Goal: Find contact information: Find contact information

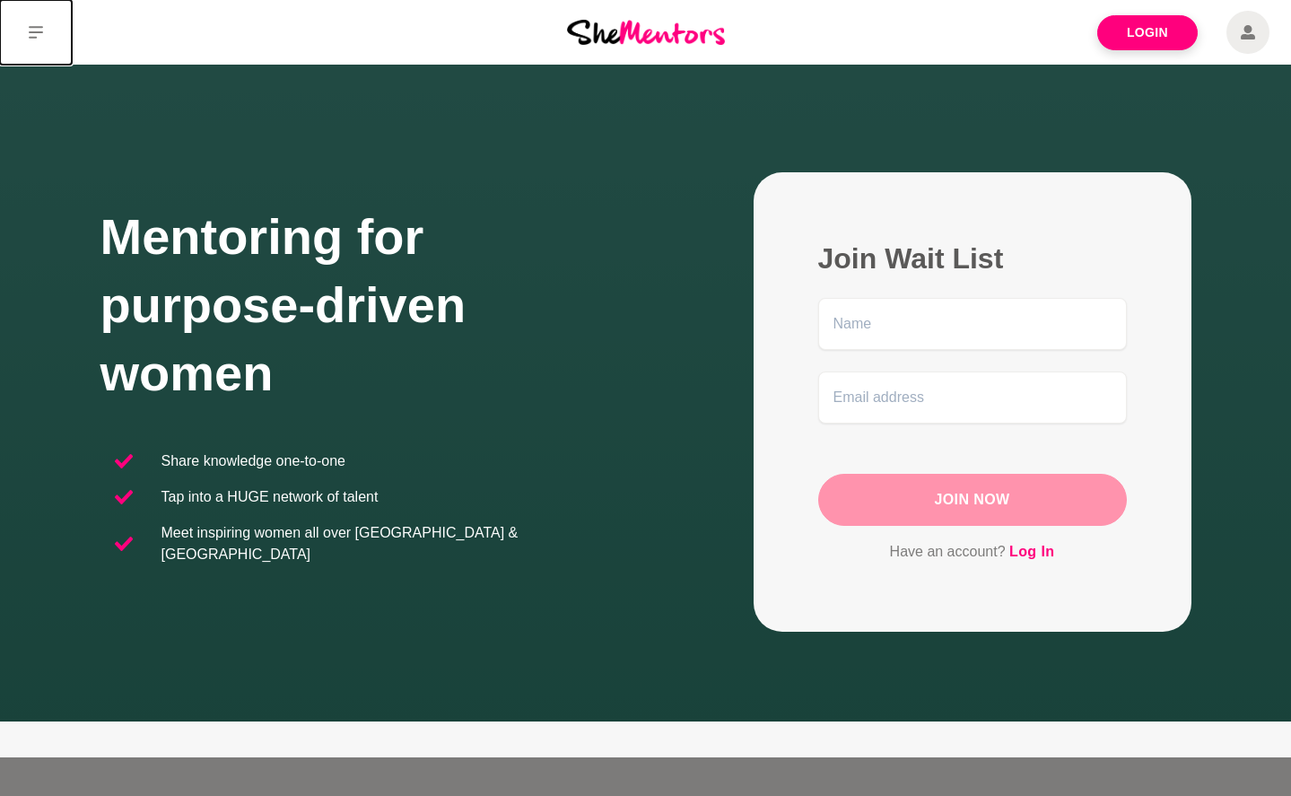
click at [39, 27] on icon at bounding box center [36, 32] width 14 height 13
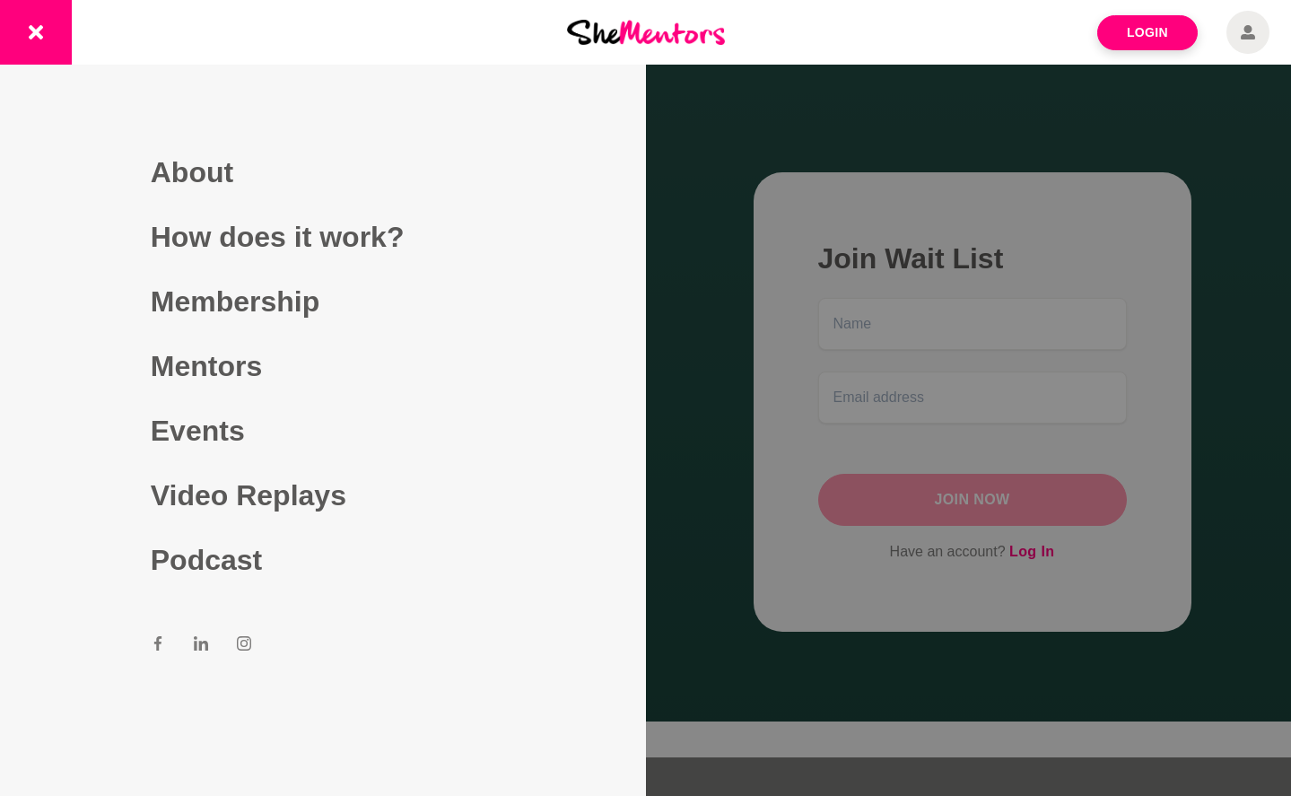
click at [719, 212] on div at bounding box center [645, 398] width 1291 height 796
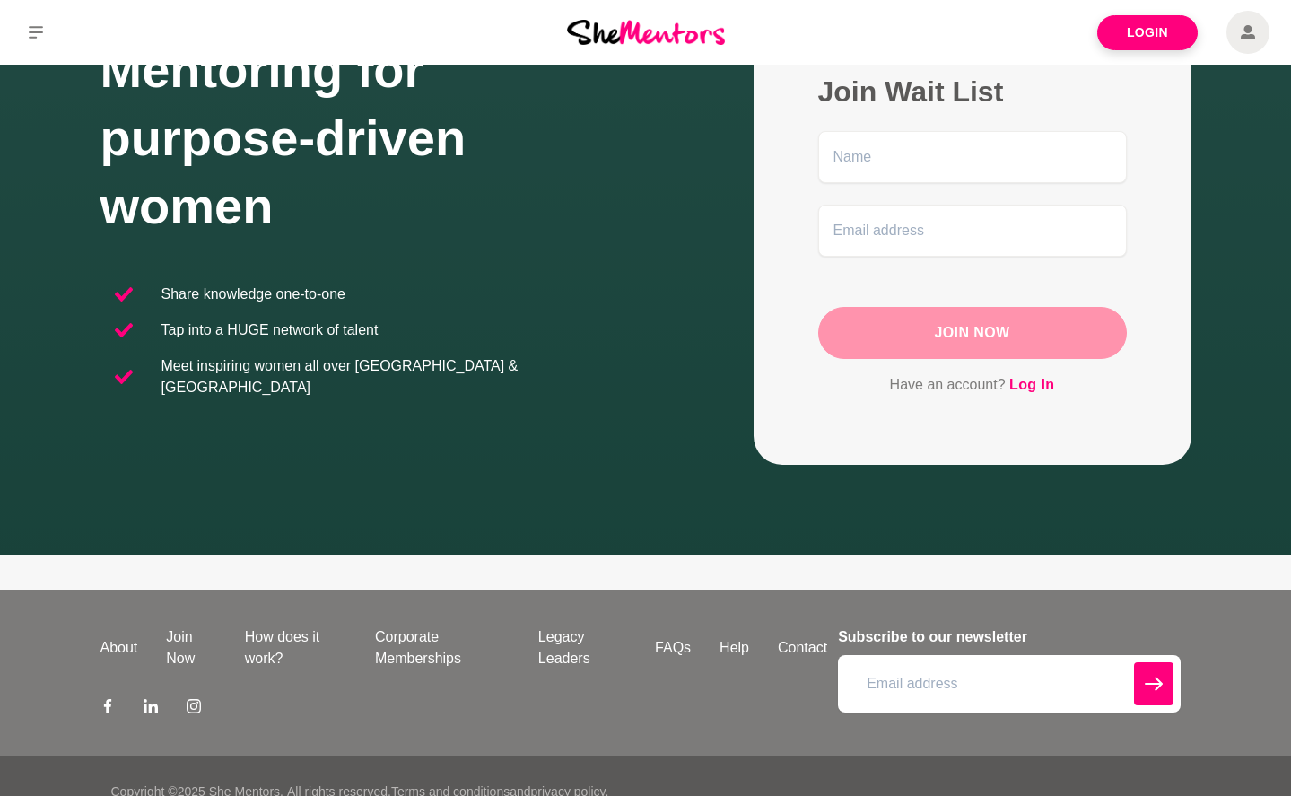
scroll to position [198, 0]
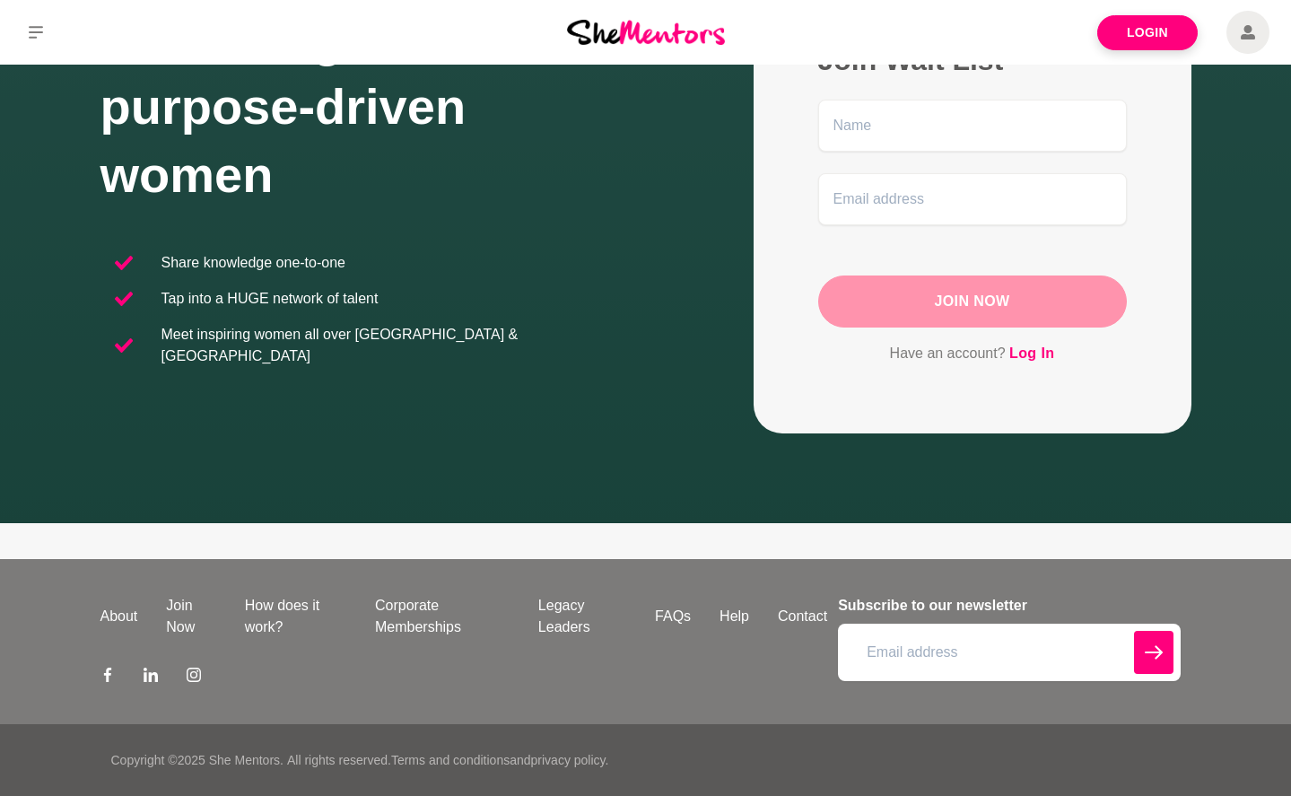
click at [792, 604] on ul "About Join Now How does it work? Corporate Memberships Legacy Leaders FAQs Help…" at bounding box center [464, 616] width 756 height 43
click at [792, 612] on link "Contact" at bounding box center [802, 616] width 78 height 22
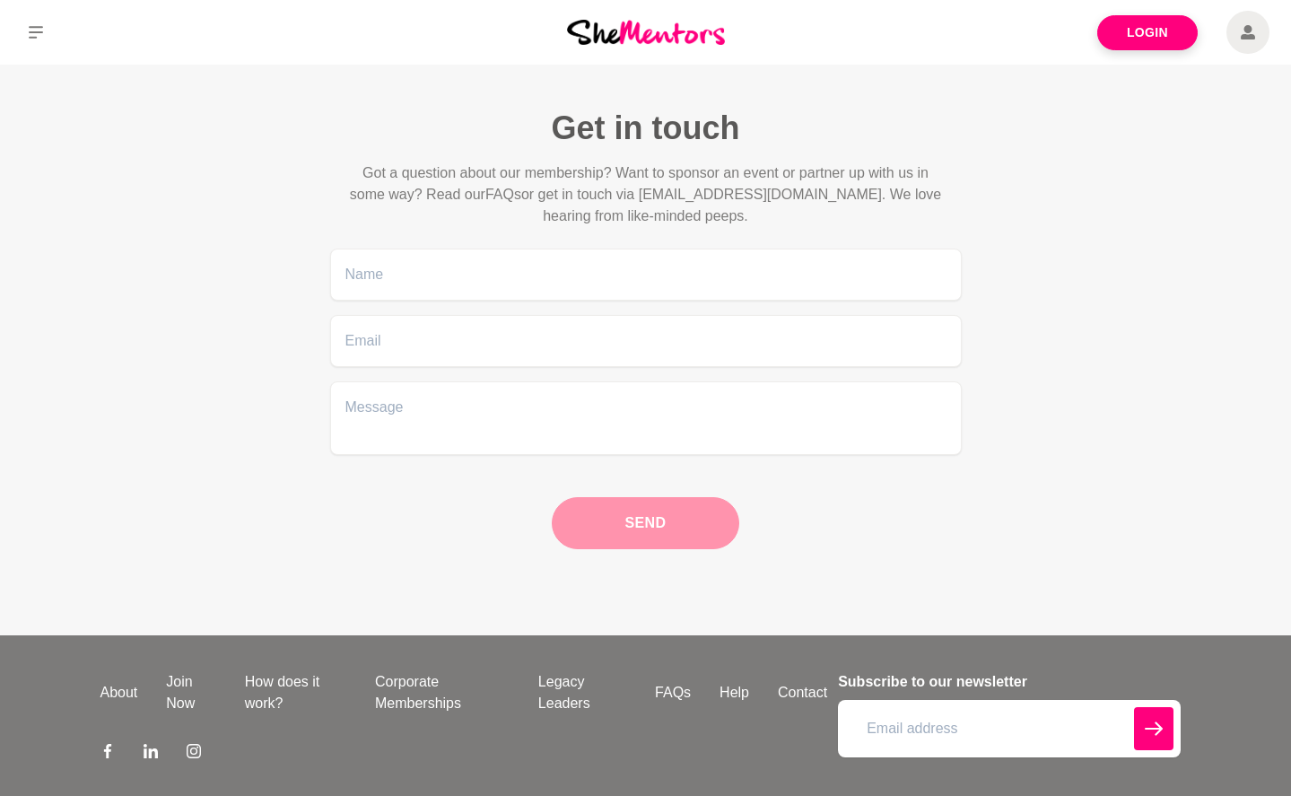
click at [659, 195] on p "Got a question about our membership? Want to sponsor an event or partner up wit…" at bounding box center [645, 194] width 603 height 65
drag, startPoint x: 659, startPoint y: 195, endPoint x: 812, endPoint y: 193, distance: 152.5
click at [812, 193] on p "Got a question about our membership? Want to sponsor an event or partner up wit…" at bounding box center [645, 194] width 603 height 65
copy p "[EMAIL_ADDRESS][DOMAIN_NAME]"
